Goal: Check status: Check status

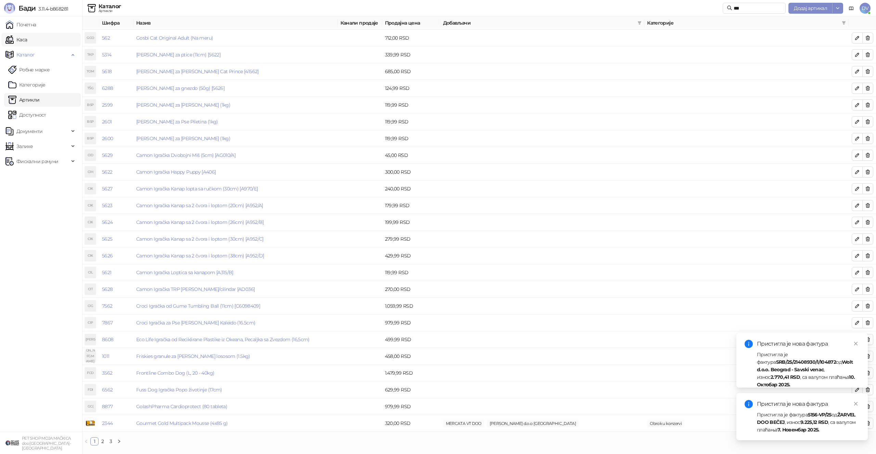
click at [27, 35] on link "Каса" at bounding box center [16, 40] width 22 height 14
click at [36, 25] on link "Почетна" at bounding box center [20, 25] width 31 height 14
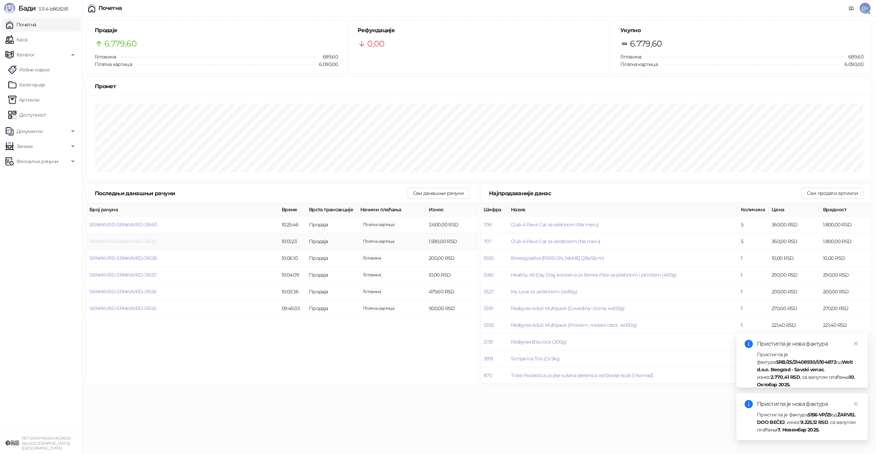
click at [123, 238] on span "SRNKKVRD-SRNKKVRD-31659" at bounding box center [122, 241] width 67 height 6
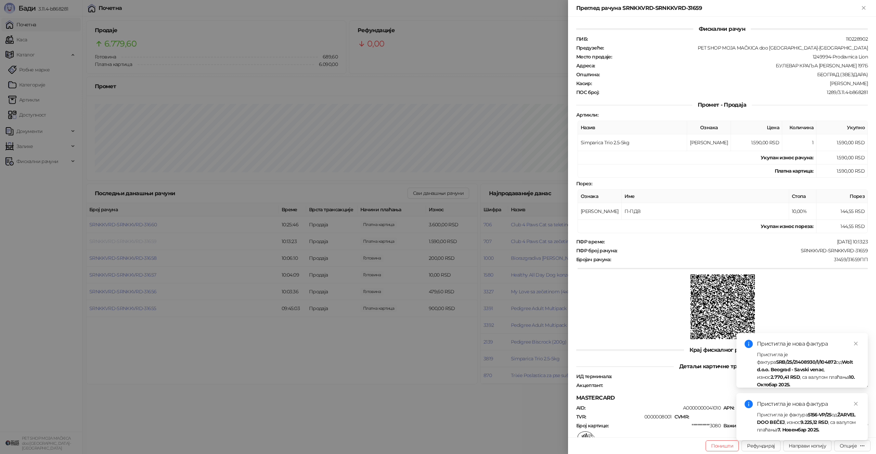
click at [123, 238] on div at bounding box center [438, 227] width 876 height 454
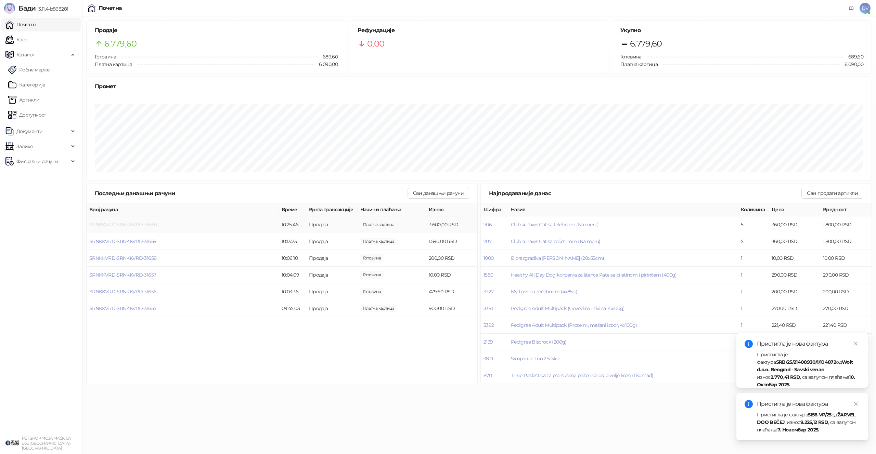
click at [132, 223] on span "SRNKKVRD-SRNKKVRD-31660" at bounding box center [122, 225] width 67 height 6
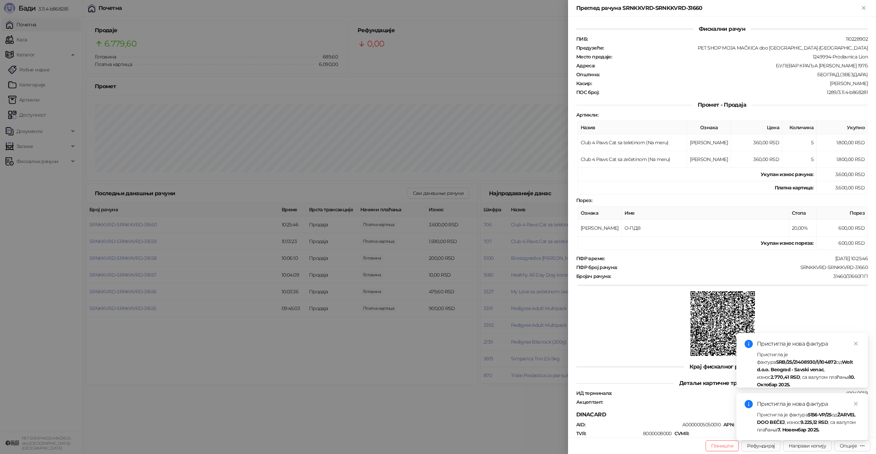
click at [132, 224] on div at bounding box center [438, 227] width 876 height 454
